Goal: Task Accomplishment & Management: Manage account settings

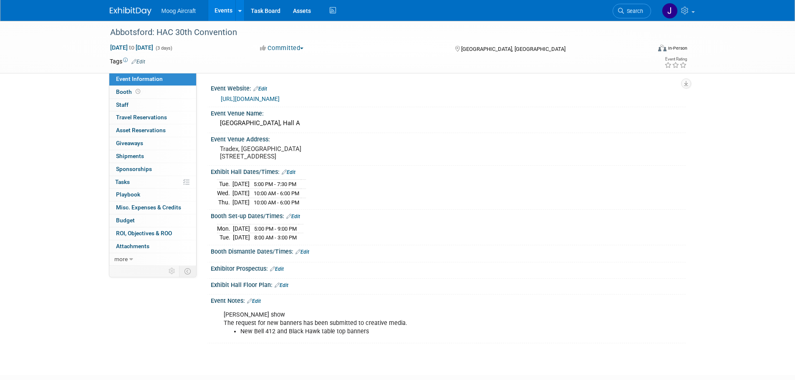
click at [309, 255] on link "Edit" at bounding box center [303, 252] width 14 height 6
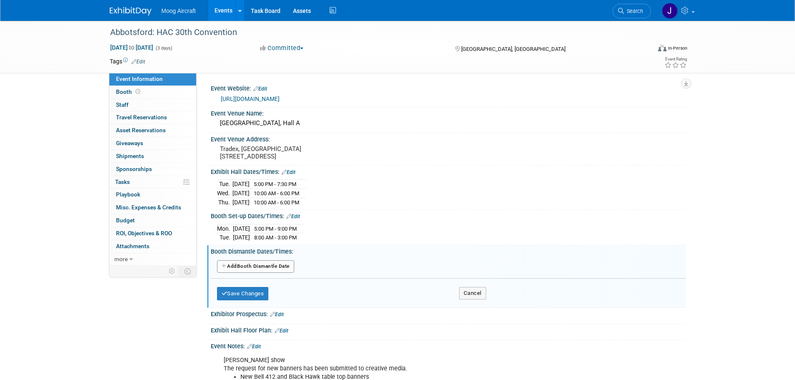
click at [288, 273] on button "Add Another Booth Dismantle Date" at bounding box center [255, 266] width 77 height 13
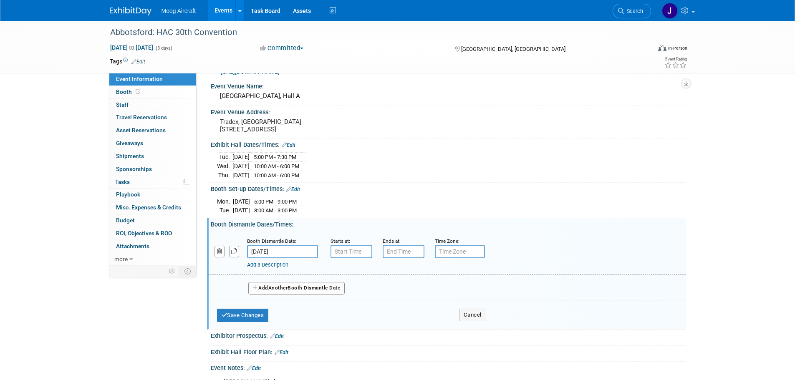
scroll to position [42, 0]
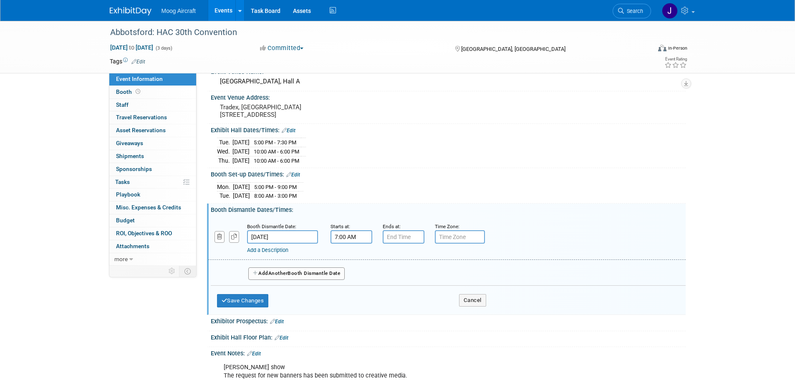
click at [356, 244] on input "7:00 AM" at bounding box center [352, 236] width 42 height 13
drag, startPoint x: 344, startPoint y: 300, endPoint x: 360, endPoint y: 293, distance: 17.2
click at [344, 300] on span at bounding box center [350, 294] width 15 height 15
click at [391, 283] on span "00" at bounding box center [389, 275] width 16 height 15
click at [395, 288] on td "30" at bounding box center [399, 280] width 27 height 23
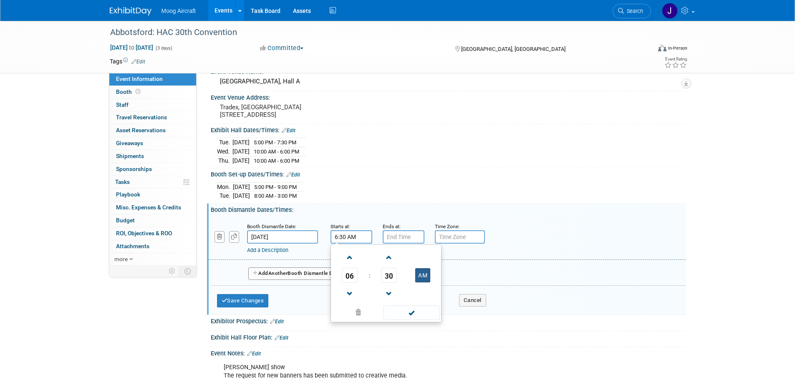
click at [419, 281] on button "AM" at bounding box center [422, 275] width 15 height 14
click at [418, 317] on span at bounding box center [412, 313] width 56 height 15
type input "6:30 PM"
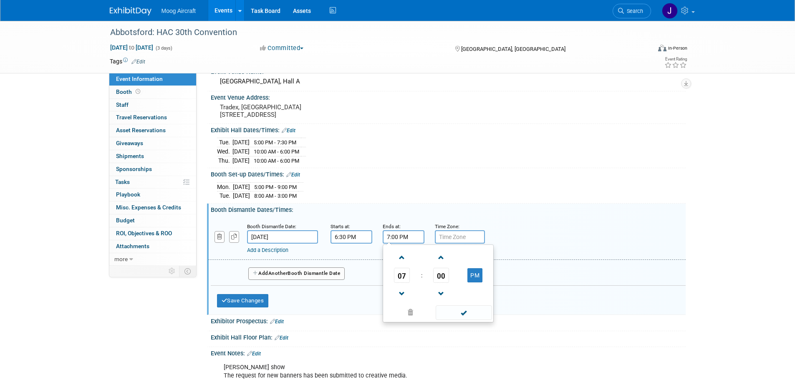
click at [408, 239] on input "7:00 PM" at bounding box center [404, 236] width 42 height 13
click at [403, 265] on span at bounding box center [402, 257] width 15 height 15
type input "9:00 PM"
click at [468, 318] on span at bounding box center [464, 313] width 56 height 15
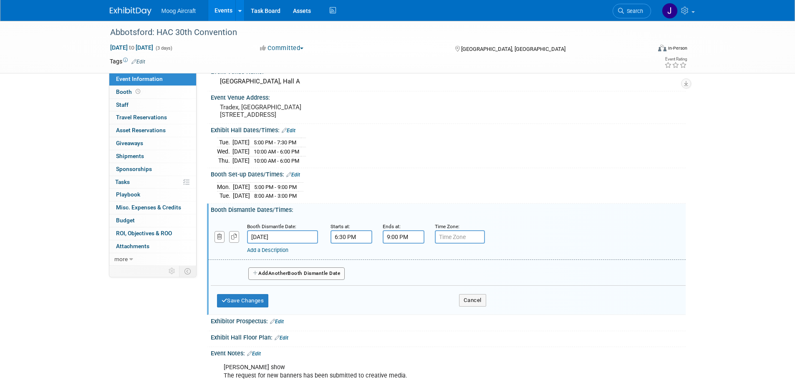
click at [297, 280] on button "Add Another Booth Dismantle Date" at bounding box center [296, 274] width 97 height 13
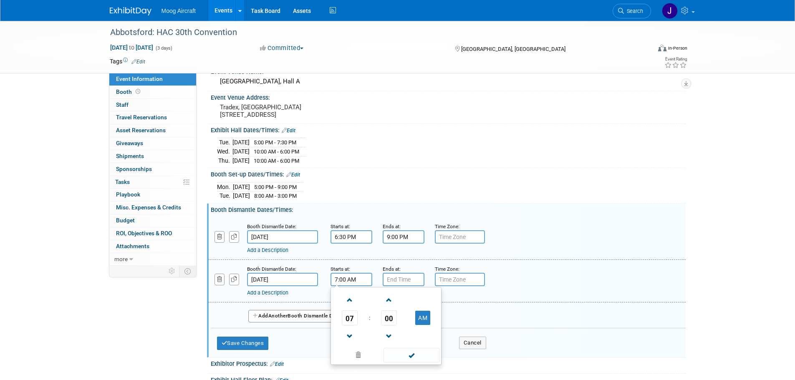
click at [363, 286] on input "7:00 AM" at bounding box center [352, 279] width 42 height 13
click at [351, 306] on span at bounding box center [350, 300] width 15 height 15
type input "9:00 AM"
click at [417, 363] on span at bounding box center [412, 355] width 56 height 15
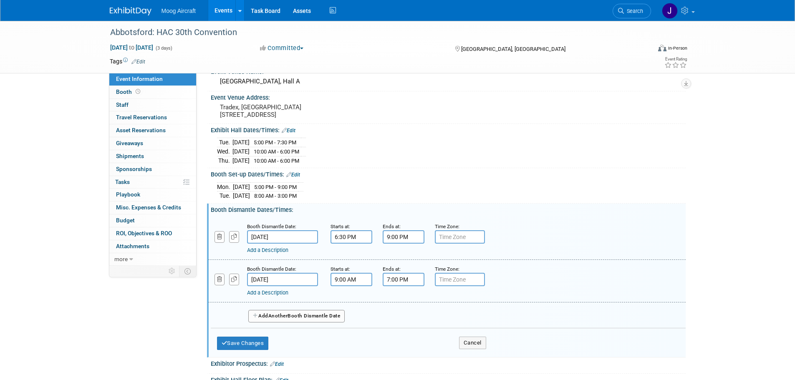
click at [397, 286] on input "7:00 PM" at bounding box center [404, 279] width 42 height 13
click at [404, 338] on span at bounding box center [402, 336] width 15 height 15
type input "4:00 PM"
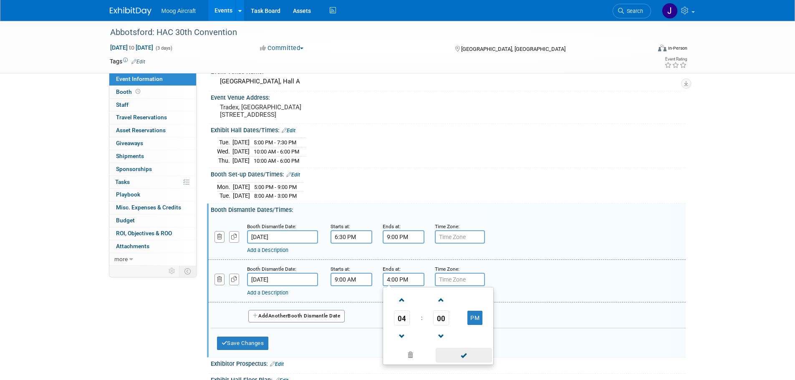
click at [462, 359] on span at bounding box center [464, 355] width 56 height 15
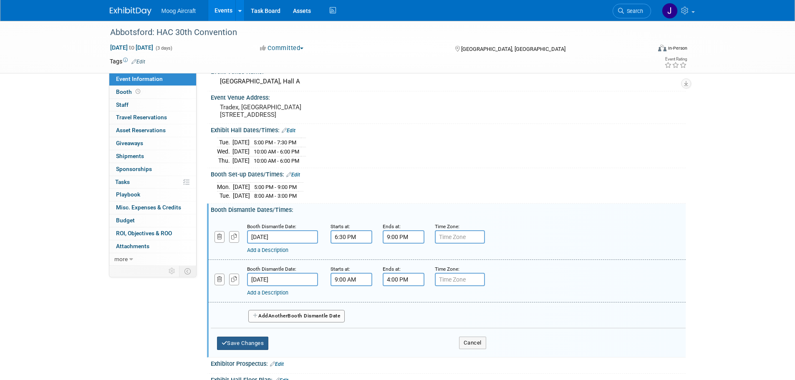
click at [262, 347] on button "Save Changes" at bounding box center [243, 343] width 52 height 13
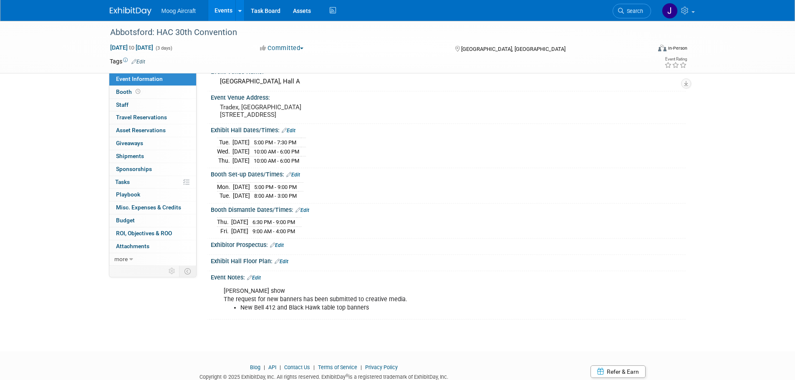
click at [278, 253] on div at bounding box center [448, 251] width 475 height 4
click at [280, 248] on link "Edit" at bounding box center [277, 246] width 14 height 6
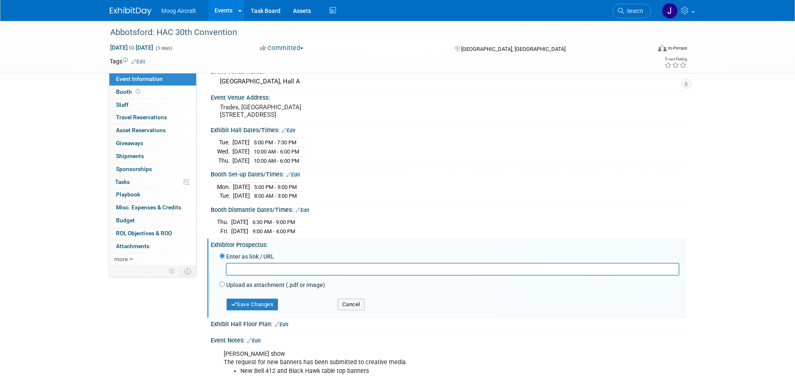
click at [306, 272] on input "text" at bounding box center [453, 269] width 454 height 13
paste input "https://h-a-c.ca/wp-content/uploads/2025/08/HAC-30th-Annual-Convention-Exhibito…"
type input "https://h-a-c.ca/wp-content/uploads/2025/08/HAC-30th-Annual-Convention-Exhibito…"
click at [274, 311] on button "Save Changes" at bounding box center [253, 305] width 52 height 12
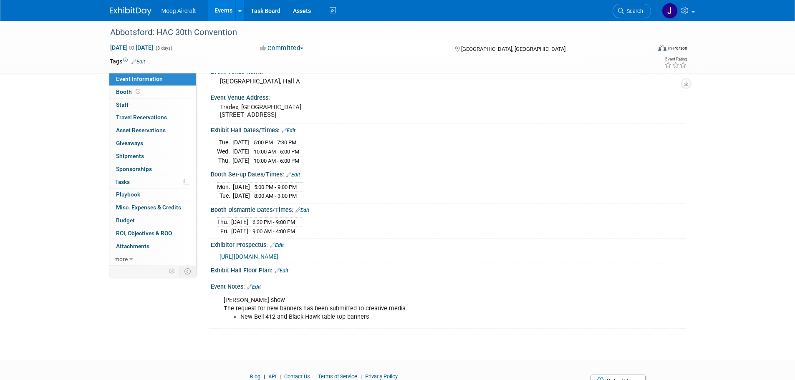
click at [288, 274] on link "Edit" at bounding box center [282, 271] width 14 height 6
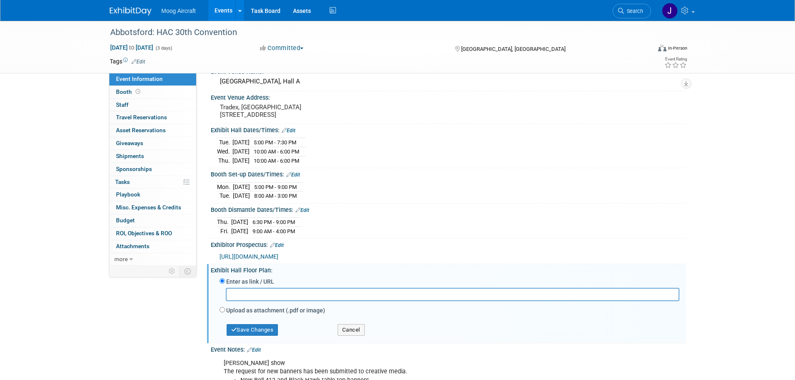
click at [282, 300] on input "text" at bounding box center [453, 294] width 454 height 13
type input "https://h-a-c.ca/floorplan-2025.html"
click at [263, 336] on button "Save Changes" at bounding box center [253, 330] width 52 height 12
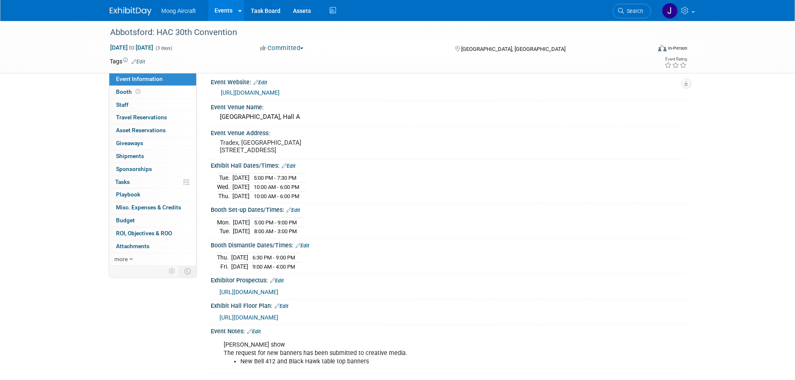
scroll to position [0, 0]
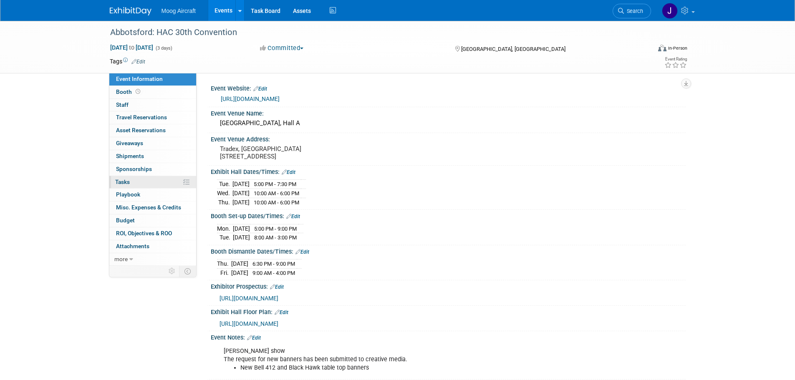
click at [152, 182] on link "0% Tasks 0%" at bounding box center [152, 182] width 87 height 13
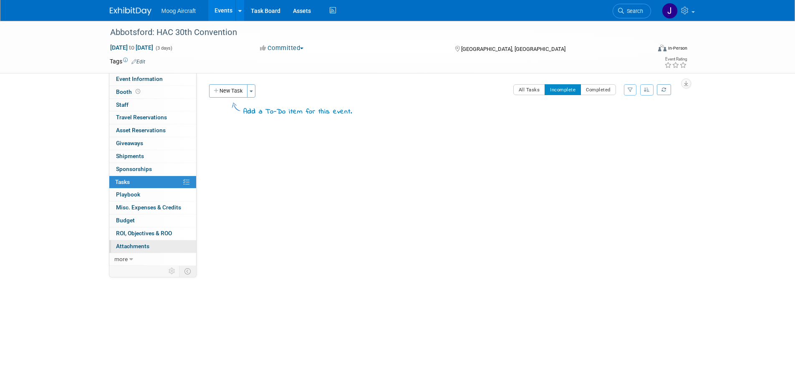
click at [144, 250] on link "0 Attachments 0" at bounding box center [152, 246] width 87 height 13
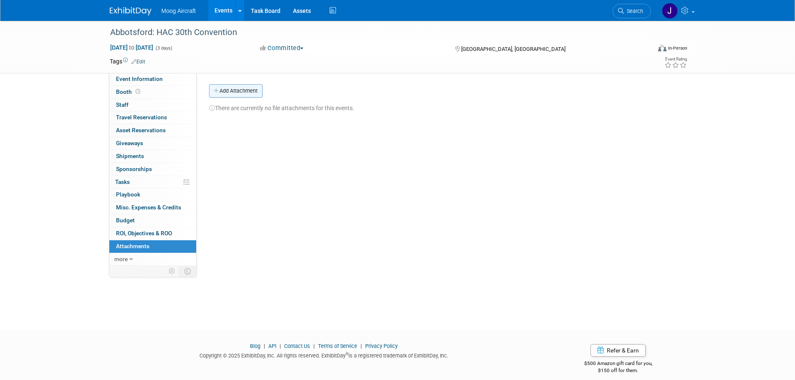
click at [228, 91] on button "Add Attachment" at bounding box center [235, 90] width 53 height 13
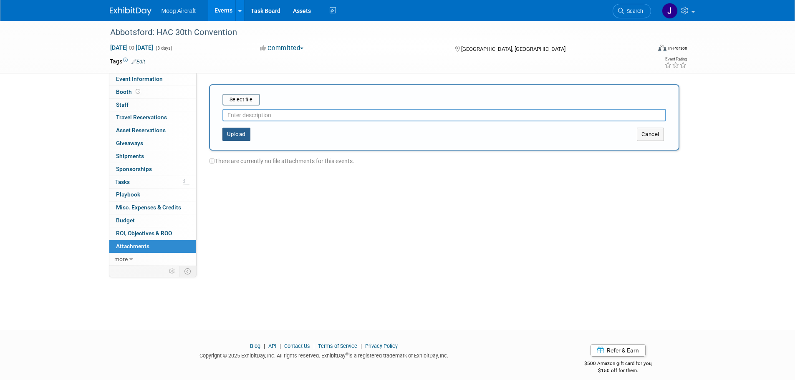
click at [238, 134] on button "Upload" at bounding box center [236, 134] width 28 height 13
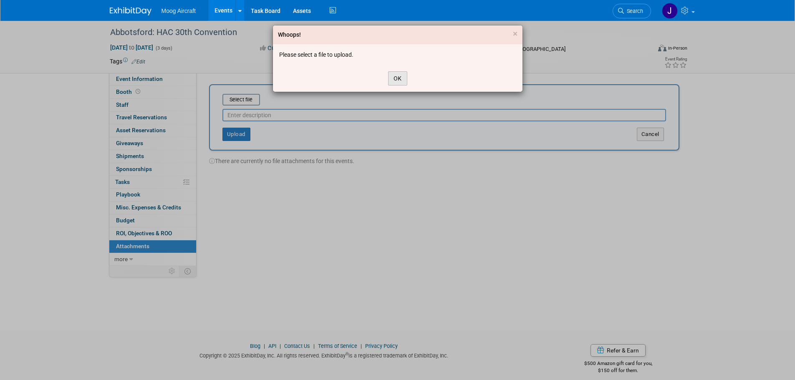
click at [400, 79] on button "OK" at bounding box center [397, 78] width 19 height 14
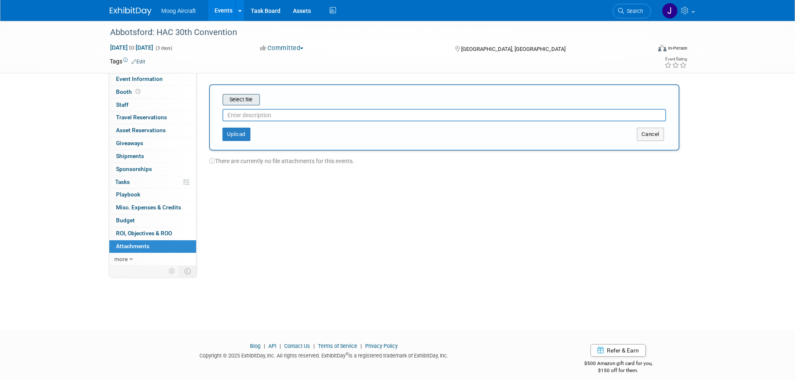
click at [236, 99] on input "file" at bounding box center [209, 100] width 99 height 10
click at [251, 104] on input "file" at bounding box center [209, 100] width 99 height 10
type input "Creative Media Banner Design Kickoff"
click at [242, 132] on button "Upload" at bounding box center [236, 130] width 28 height 13
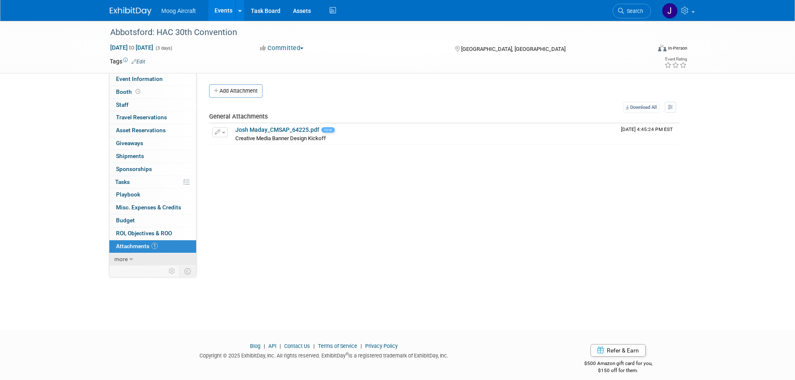
click at [128, 261] on link "more" at bounding box center [152, 259] width 87 height 13
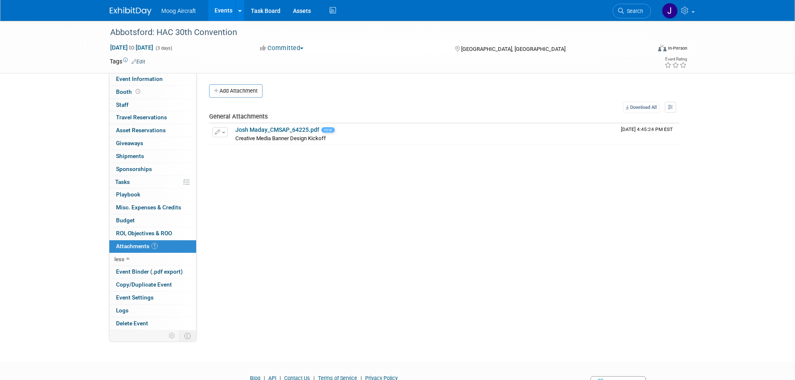
click at [73, 282] on div "Abbotsford: HAC 30th Convention Nov 4, 2025 to Nov 6, 2025 (3 days) Nov 4, 2025…" at bounding box center [397, 184] width 795 height 326
click at [150, 104] on link "0 Staff 0" at bounding box center [152, 105] width 87 height 13
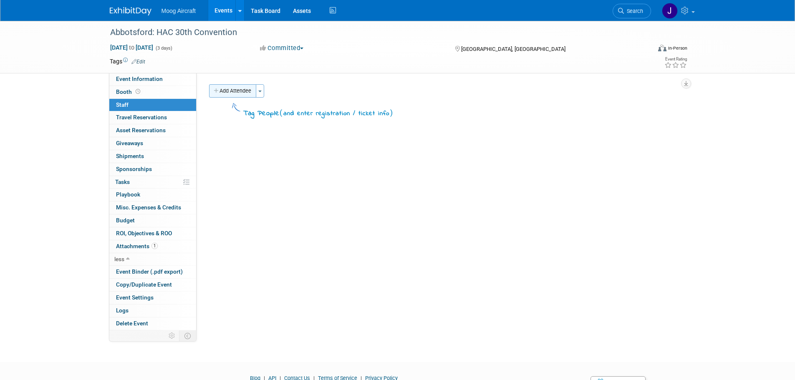
click at [229, 92] on button "Add Attendee" at bounding box center [232, 90] width 47 height 13
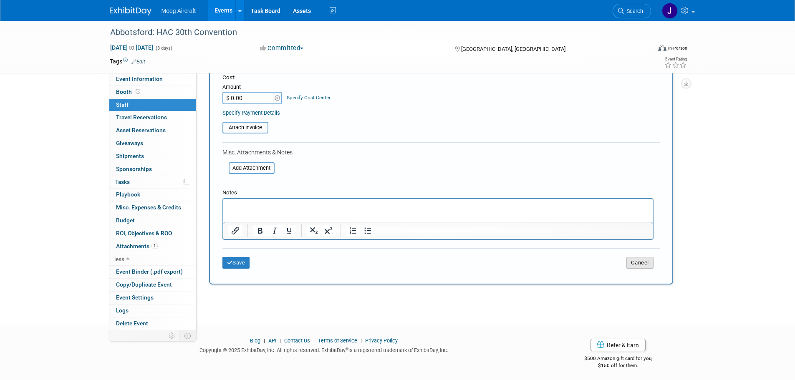
click at [476, 264] on button "Cancel" at bounding box center [640, 263] width 27 height 12
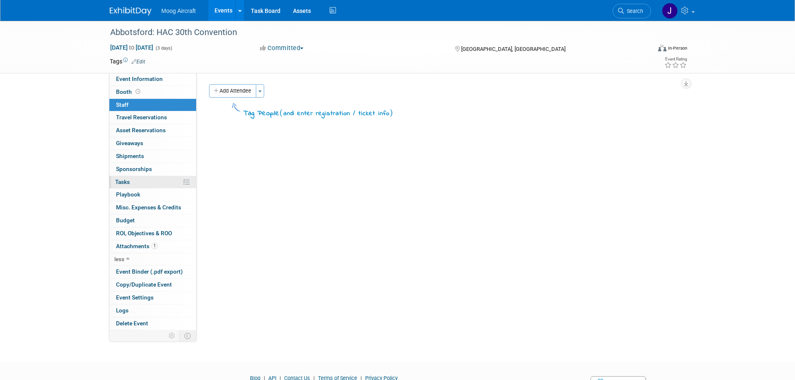
click at [154, 182] on link "0% Tasks 0%" at bounding box center [152, 182] width 87 height 13
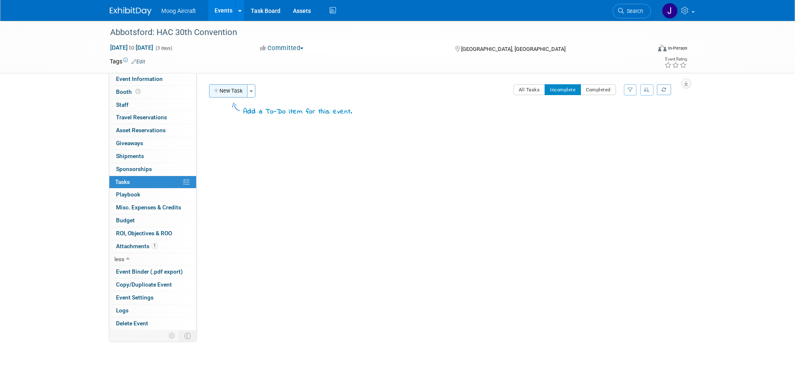
click at [240, 96] on button "New Task" at bounding box center [228, 90] width 38 height 13
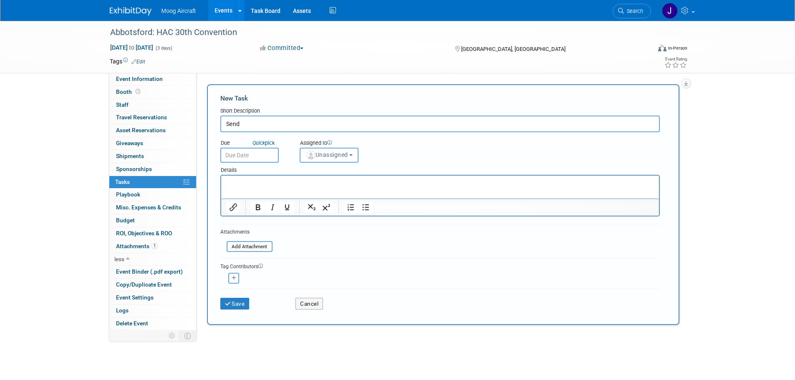
type input "Send"
click at [310, 301] on button "Cancel" at bounding box center [310, 304] width 28 height 12
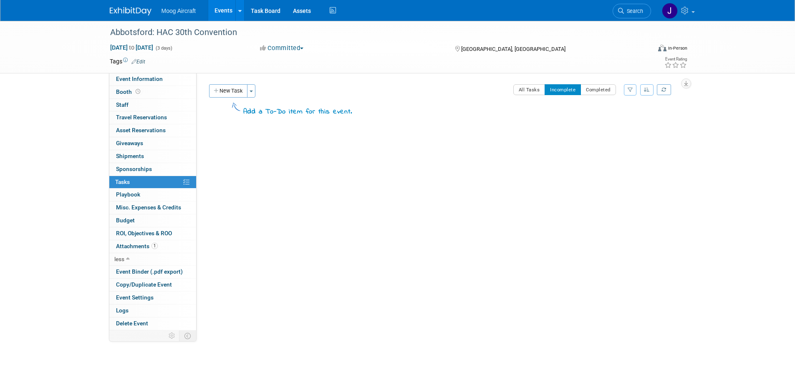
click at [234, 13] on link "Events" at bounding box center [223, 10] width 30 height 21
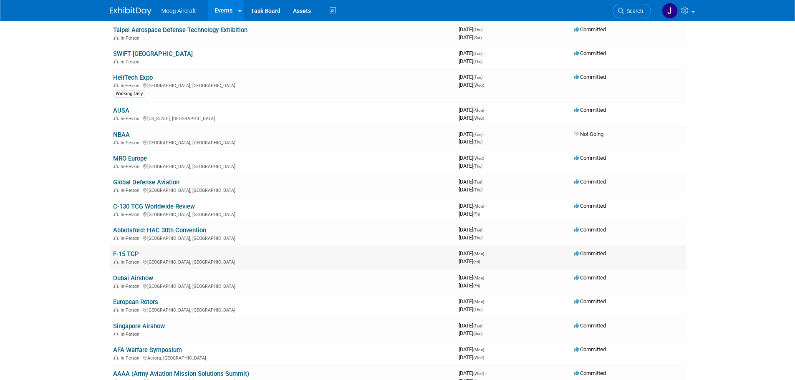
scroll to position [250, 0]
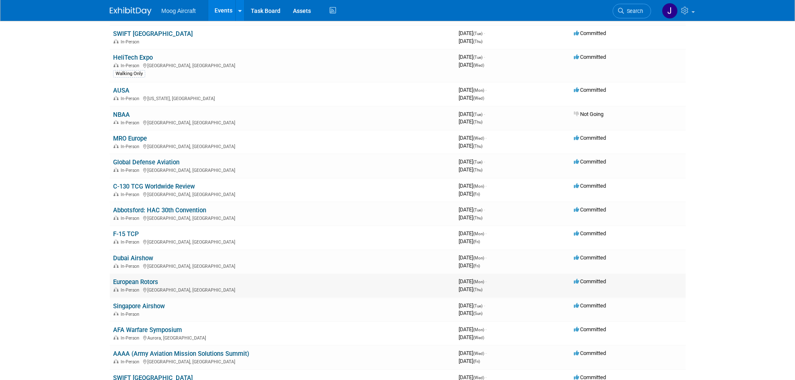
click at [150, 280] on link "European Rotors" at bounding box center [135, 282] width 45 height 8
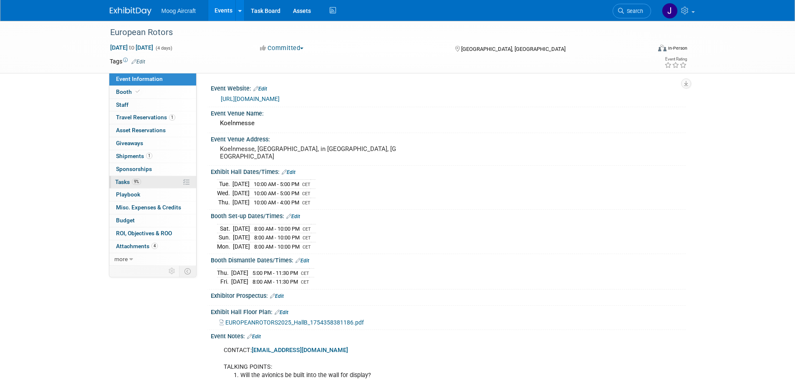
click at [157, 180] on link "9% Tasks 9%" at bounding box center [152, 182] width 87 height 13
